Goal: Task Accomplishment & Management: Complete application form

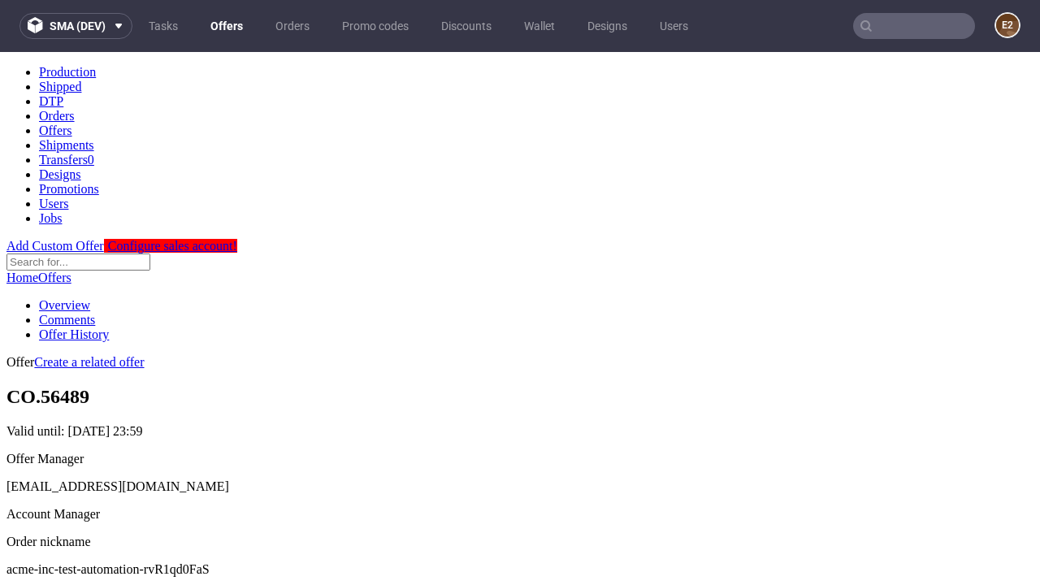
scroll to position [161, 0]
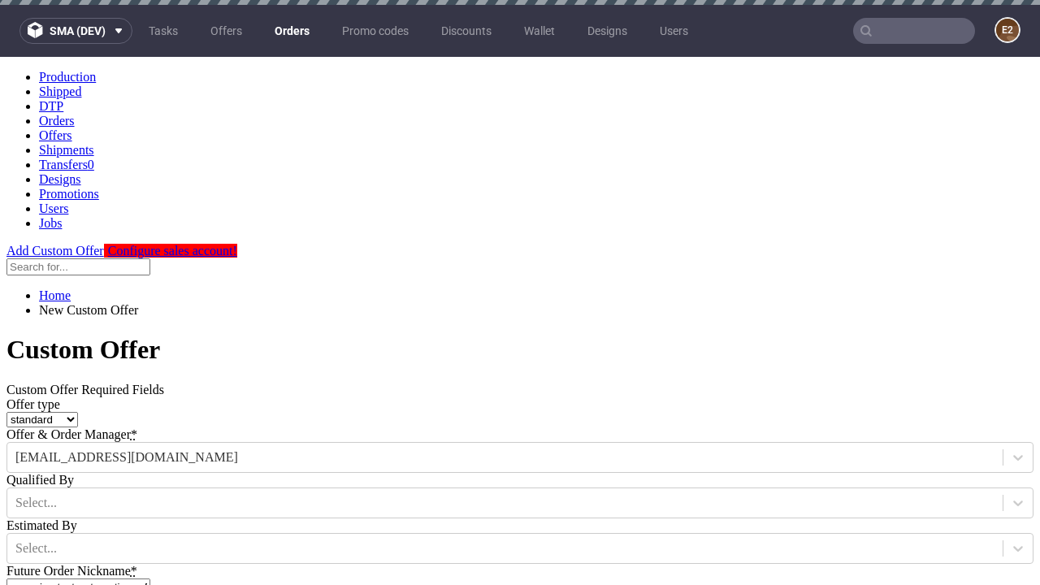
type input "acme-inc-test-automation-rvR1qd0FaS"
type input "[DATE]"
type input "[EMAIL_ADDRESS][DOMAIN_NAME]"
select select "gb"
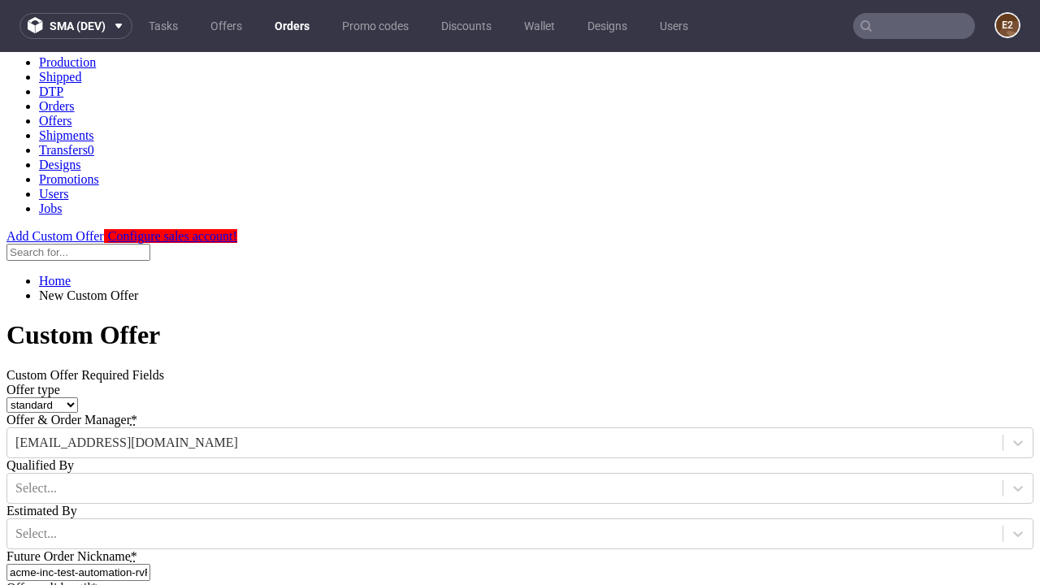
type input "[EMAIL_ADDRESS][DOMAIN_NAME]"
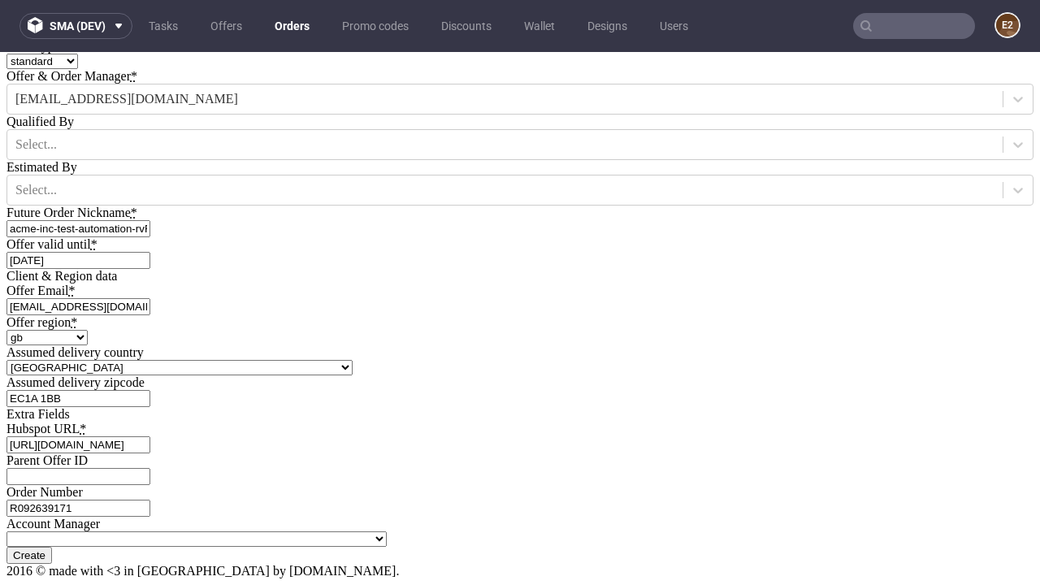
type input "[URL][DOMAIN_NAME]"
click at [52, 547] on input "Create" at bounding box center [28, 555] width 45 height 17
type input "Please wait..."
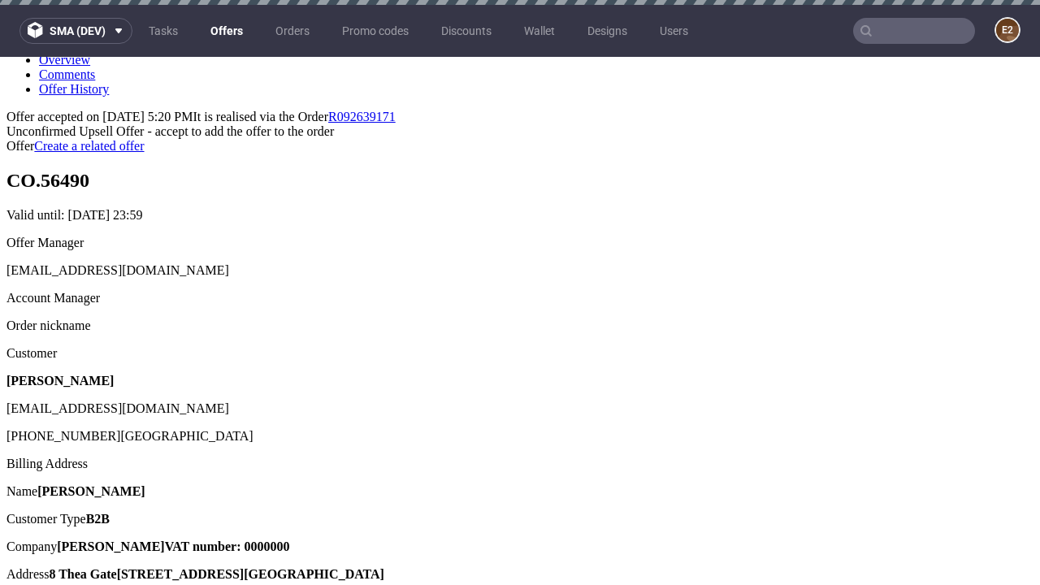
scroll to position [5, 0]
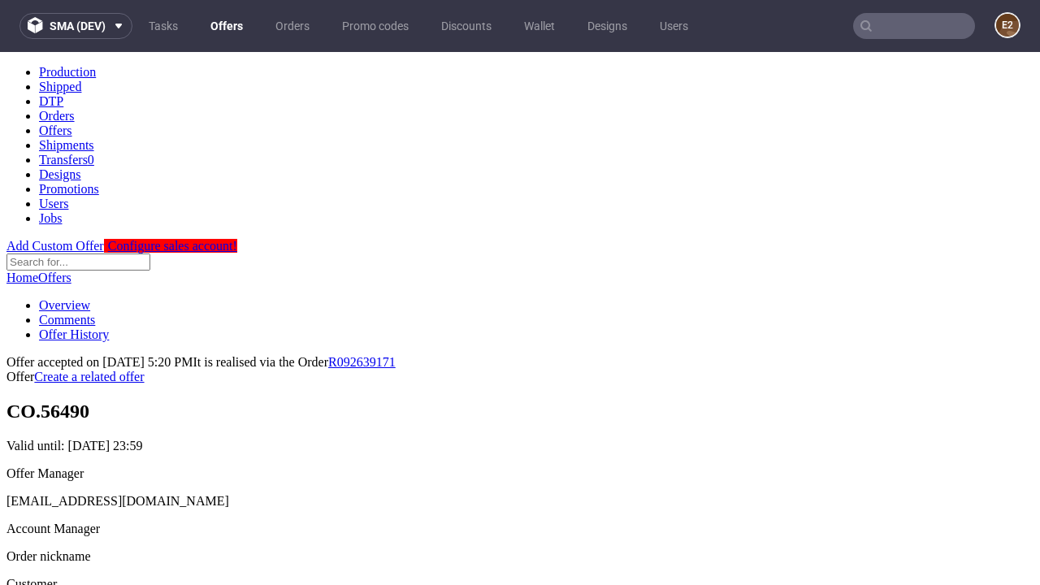
scroll to position [0, 0]
